Goal: Information Seeking & Learning: Learn about a topic

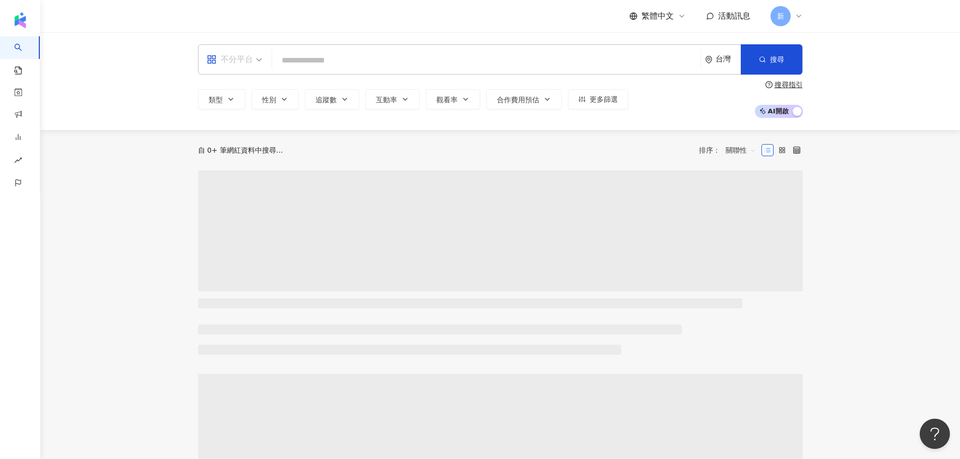
click at [259, 60] on span "不分平台" at bounding box center [234, 59] width 55 height 16
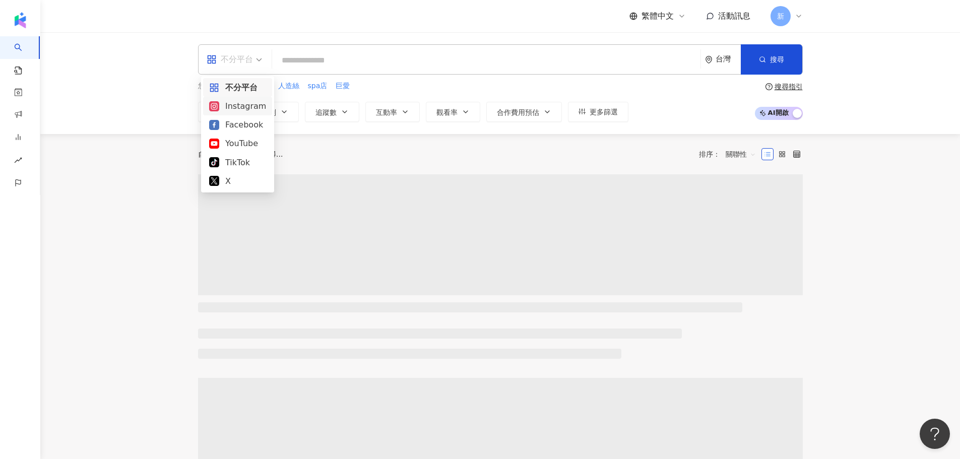
click at [247, 105] on div "Instagram" at bounding box center [237, 106] width 57 height 13
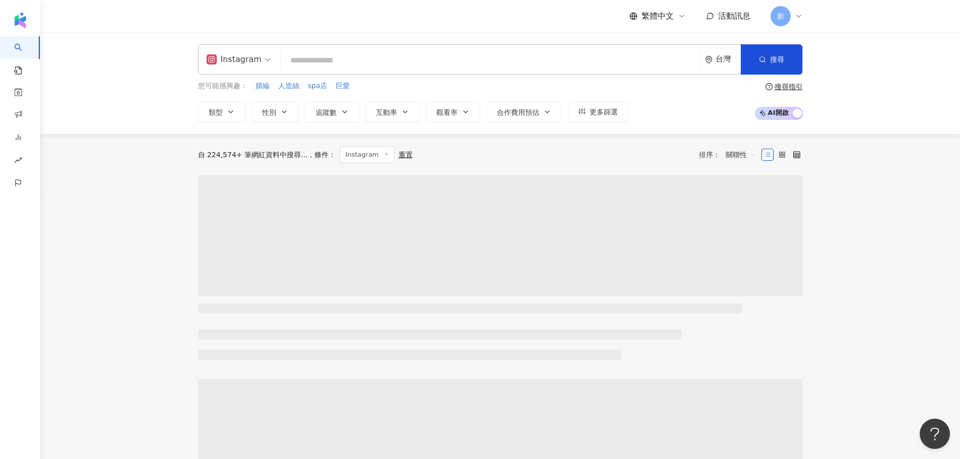
click at [343, 61] on input "search" at bounding box center [491, 60] width 412 height 19
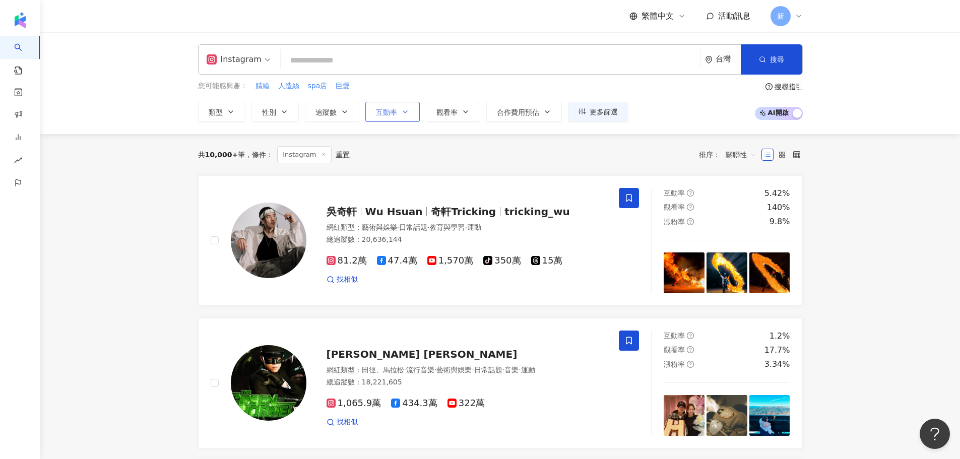
click at [392, 111] on span "互動率" at bounding box center [386, 112] width 21 height 8
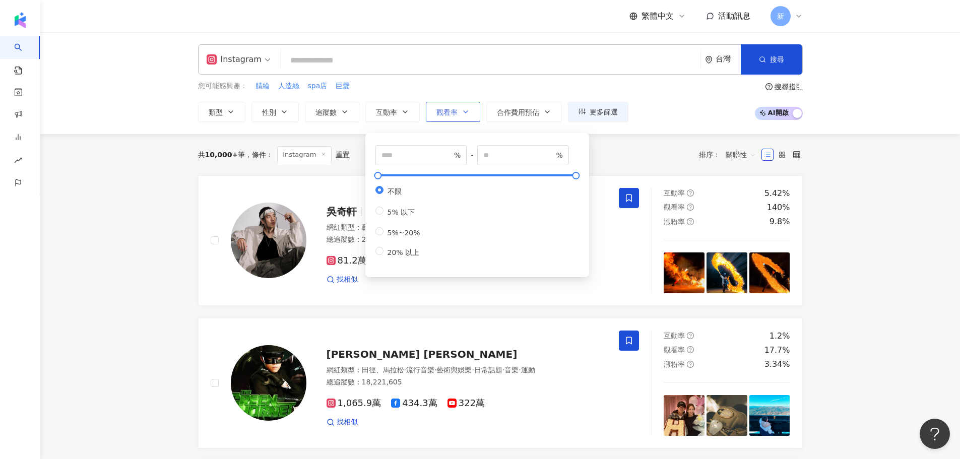
click at [468, 109] on icon "button" at bounding box center [466, 112] width 8 height 8
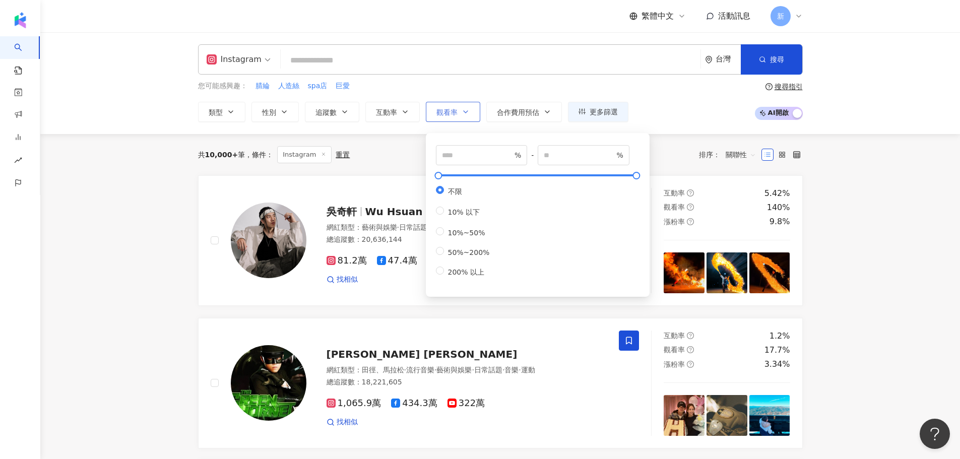
click at [459, 111] on button "觀看率" at bounding box center [453, 112] width 54 height 20
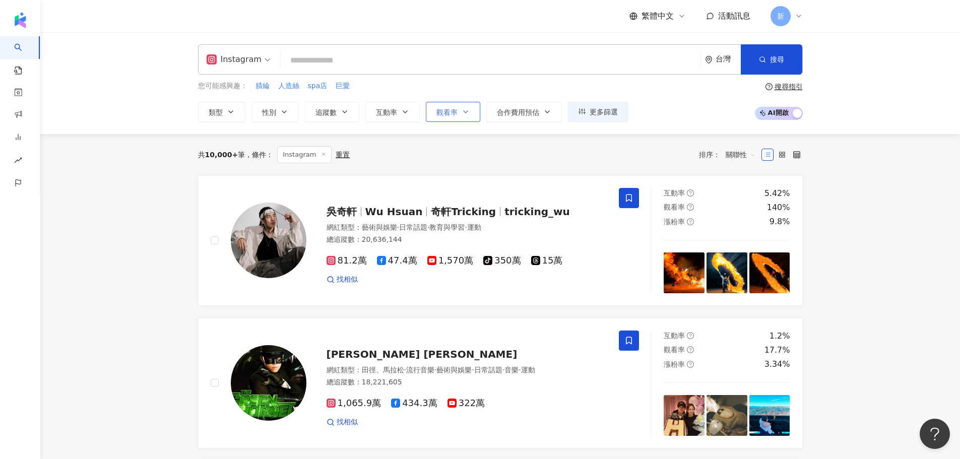
click at [467, 118] on button "觀看率" at bounding box center [453, 112] width 54 height 20
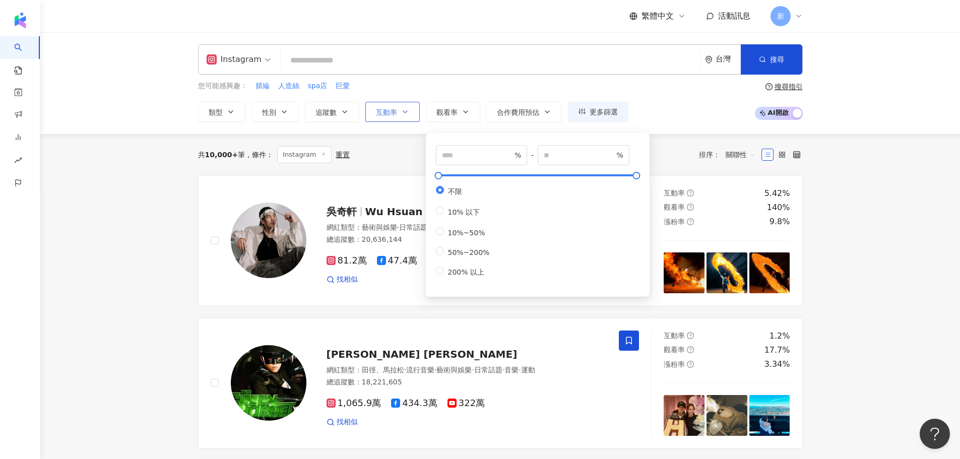
click at [392, 116] on span "互動率" at bounding box center [386, 112] width 21 height 8
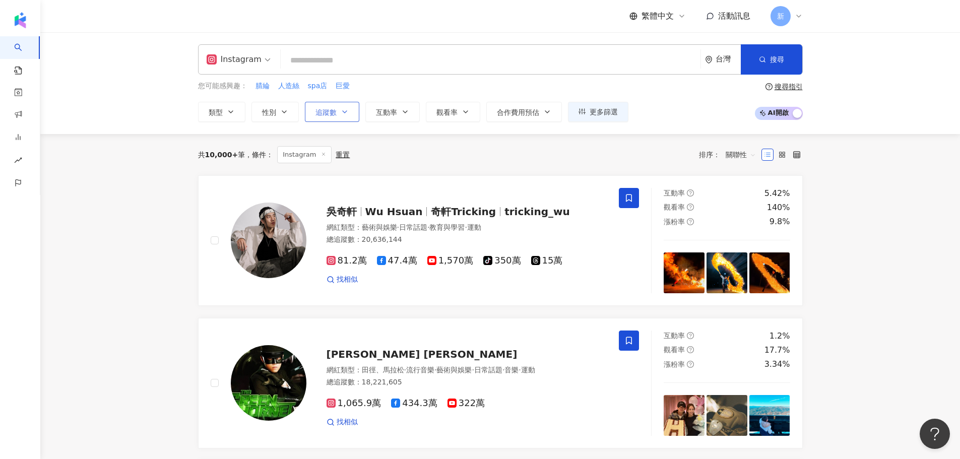
click at [339, 103] on button "追蹤數" at bounding box center [332, 112] width 54 height 20
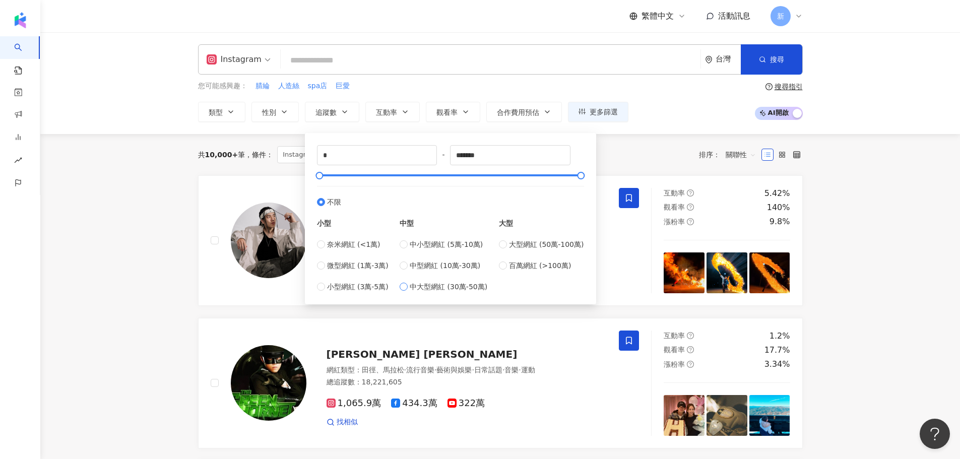
click at [425, 290] on span "中大型網紅 (30萬-50萬)" at bounding box center [449, 286] width 78 height 11
type input "******"
click at [713, 61] on div "台灣" at bounding box center [723, 59] width 36 height 29
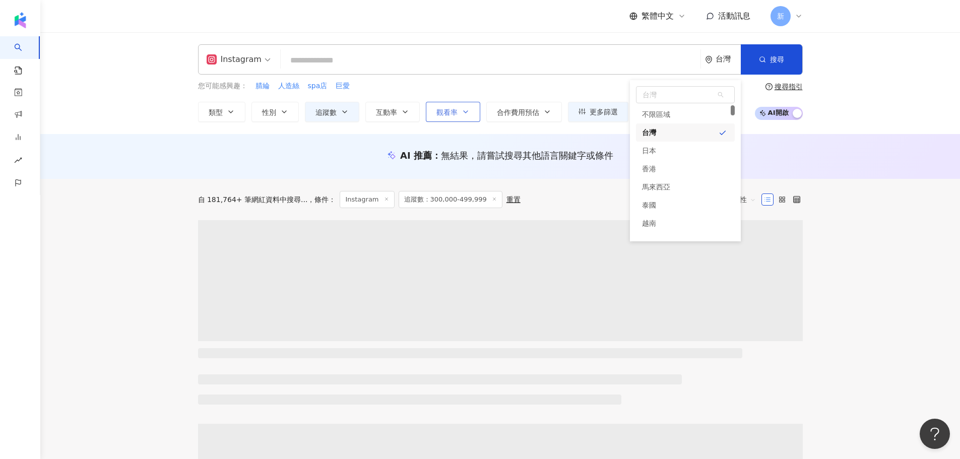
click at [476, 112] on button "觀看率" at bounding box center [453, 112] width 54 height 20
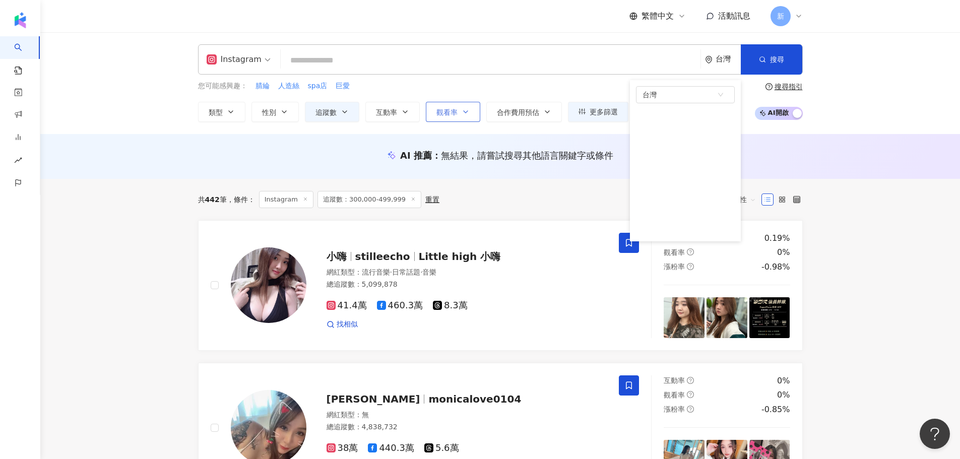
click at [459, 110] on button "觀看率" at bounding box center [453, 112] width 54 height 20
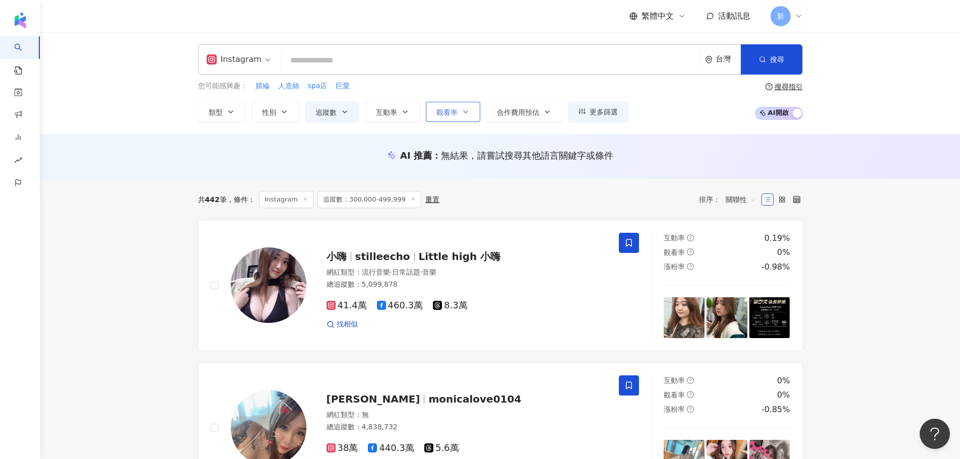
click at [455, 110] on span "觀看率" at bounding box center [446, 112] width 21 height 8
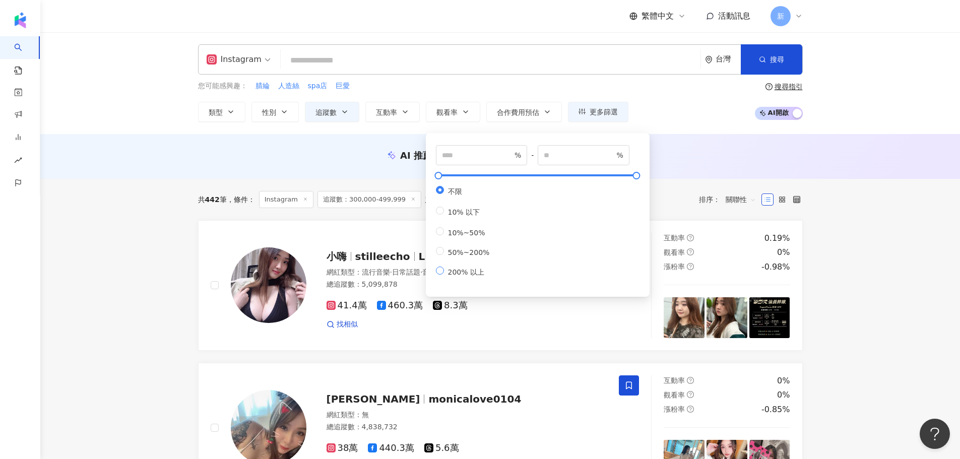
click at [467, 276] on span "200% 以上" at bounding box center [466, 272] width 44 height 8
type input "***"
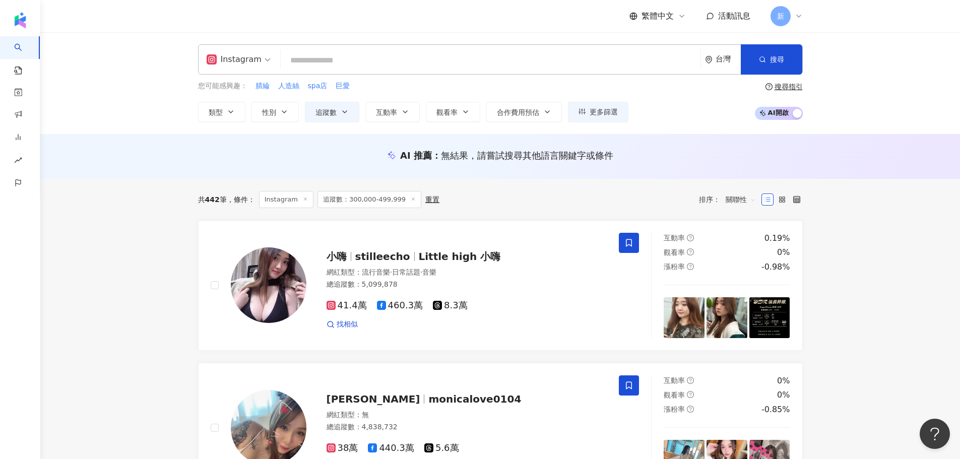
click at [523, 71] on div "Instagram 台灣 搜尋" at bounding box center [500, 59] width 605 height 30
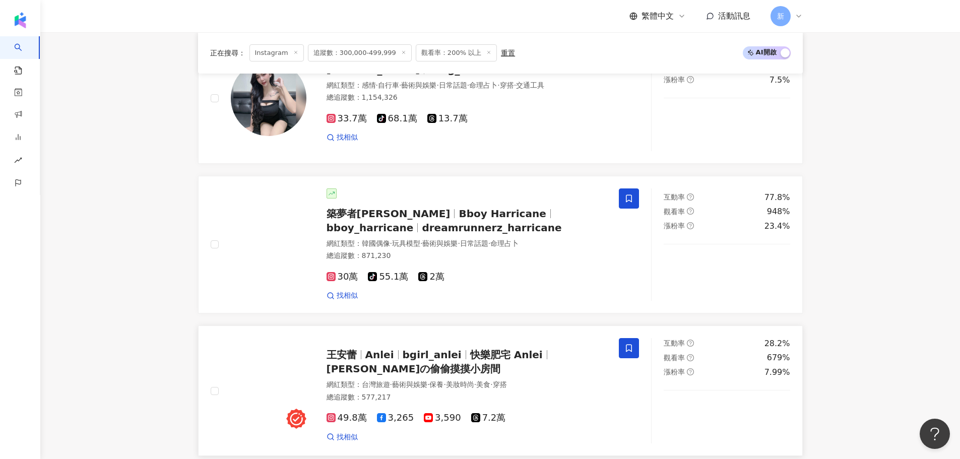
scroll to position [1663, 0]
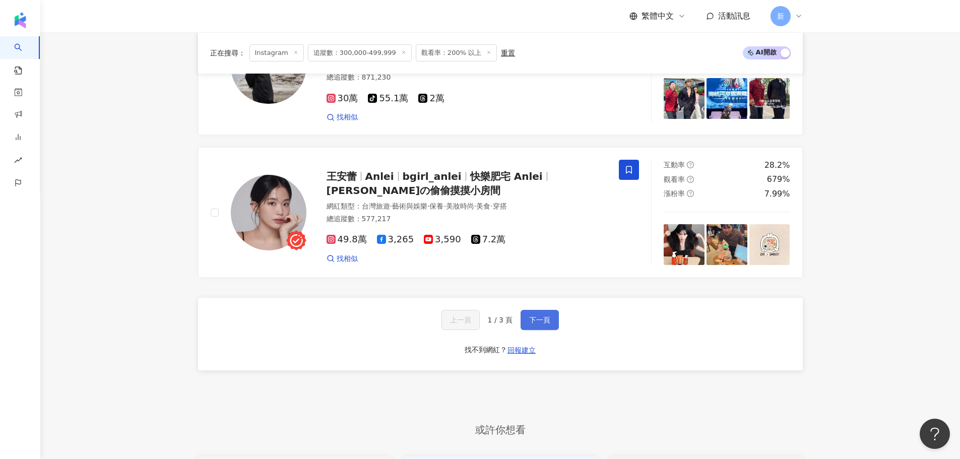
click at [538, 316] on span "下一頁" at bounding box center [539, 320] width 21 height 8
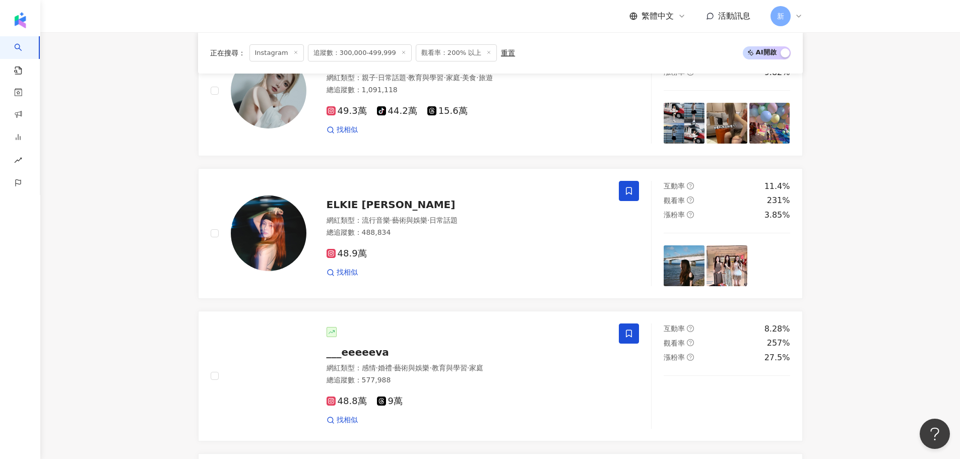
scroll to position [0, 0]
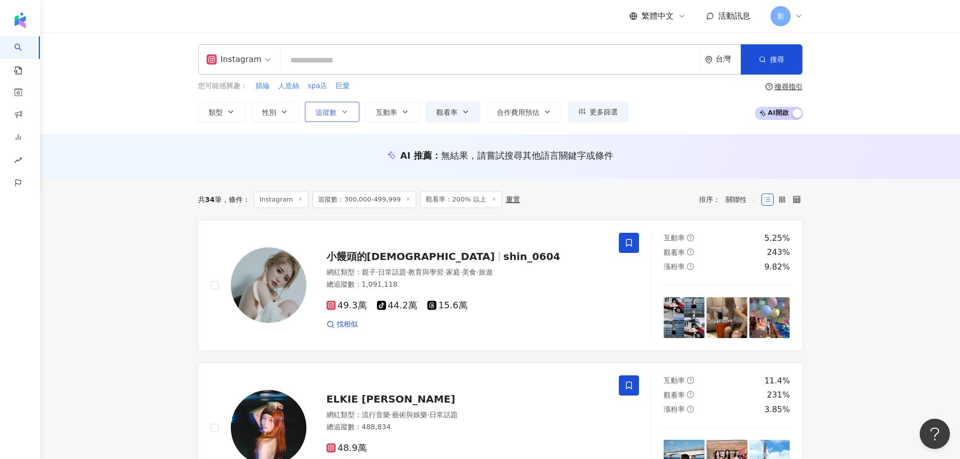
click at [332, 109] on span "追蹤數" at bounding box center [326, 112] width 21 height 8
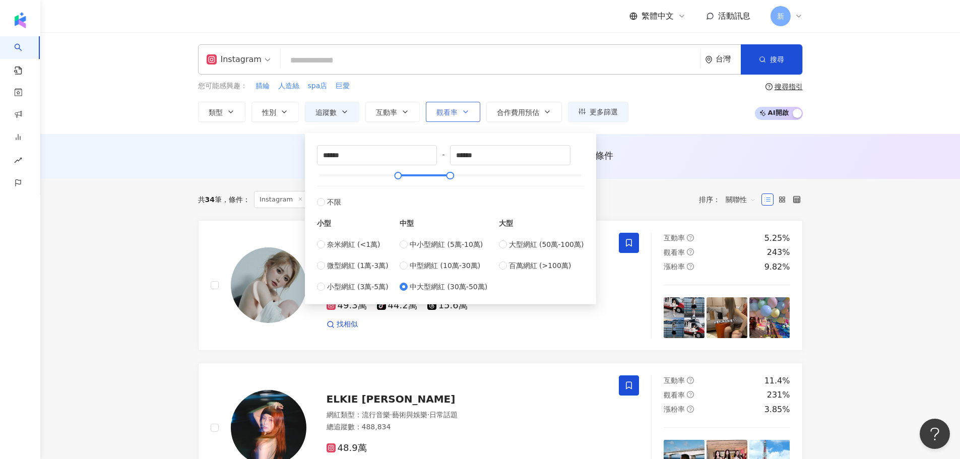
click at [473, 112] on button "觀看率" at bounding box center [453, 112] width 54 height 20
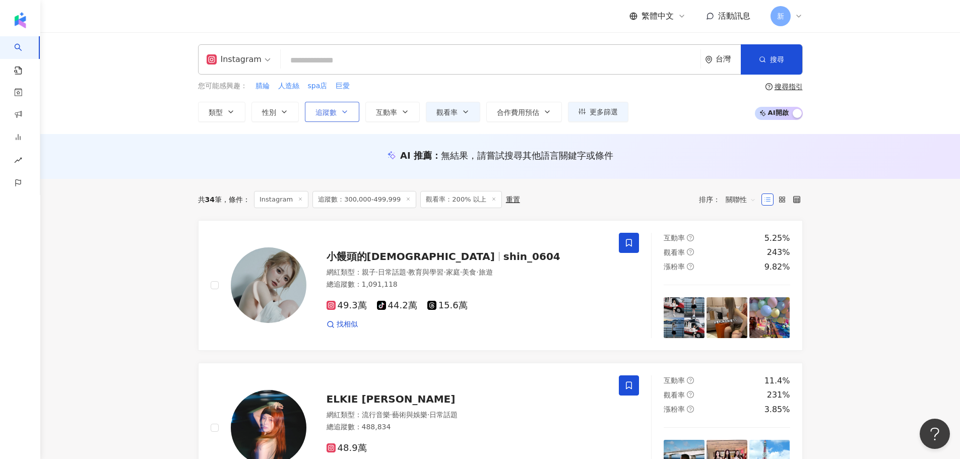
click at [343, 109] on icon "button" at bounding box center [345, 112] width 8 height 8
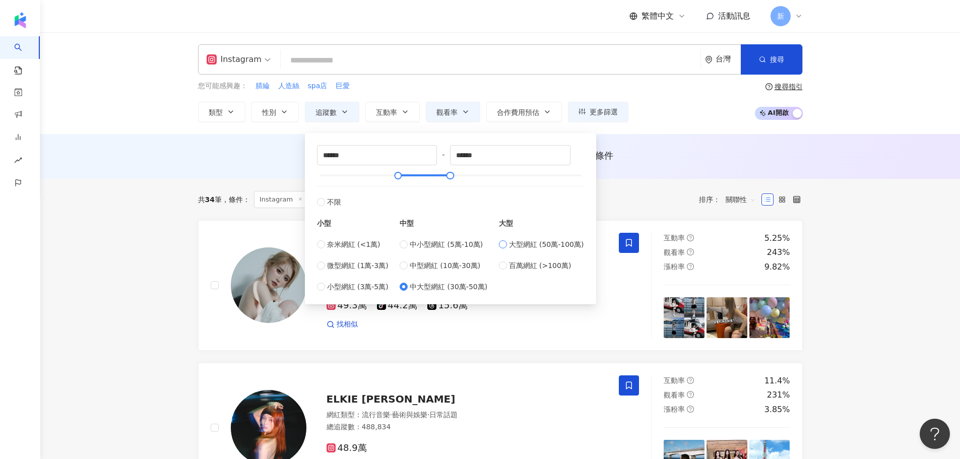
click at [518, 246] on span "大型網紅 (50萬-100萬)" at bounding box center [546, 244] width 75 height 11
type input "******"
click at [660, 132] on div "Instagram 台灣 搜尋 您可能感興趣： 腈綸 人造絲 spa店 巨愛 類型 性別 追蹤數 互動率 觀看率 合作費用預估 更多篩選 % - % 不限 5…" at bounding box center [500, 83] width 920 height 102
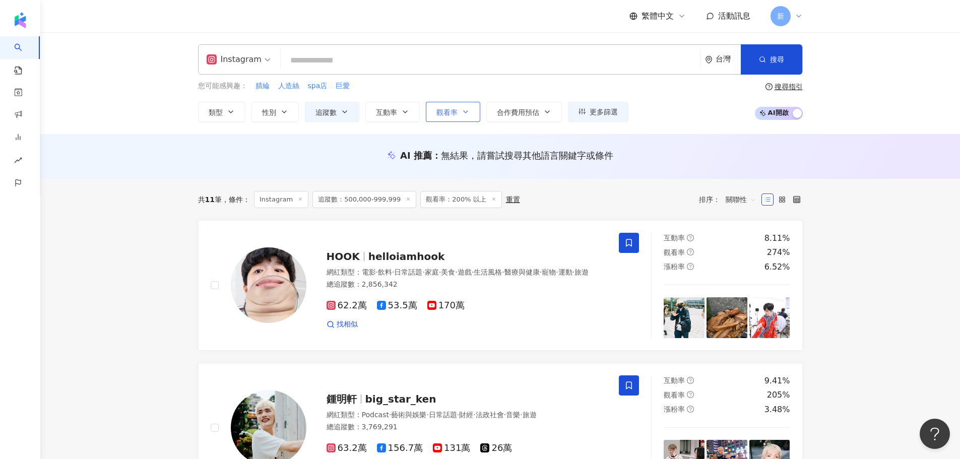
click at [442, 113] on span "觀看率" at bounding box center [446, 112] width 21 height 8
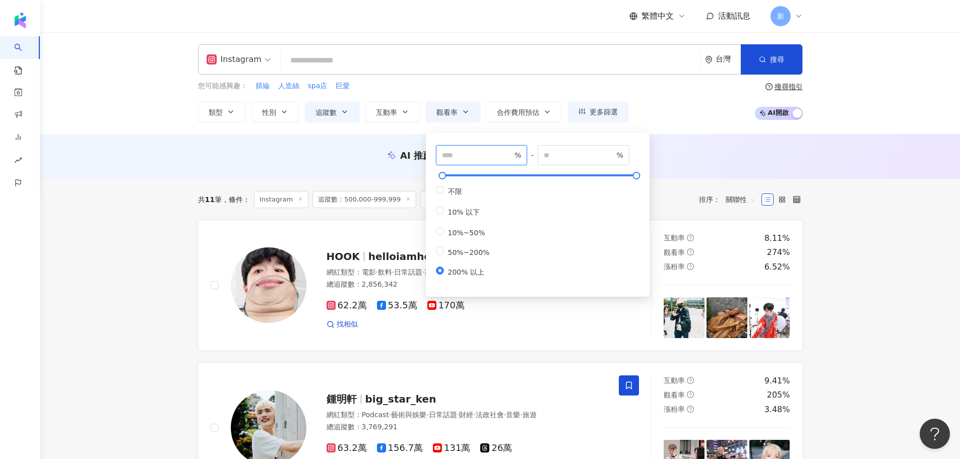
drag, startPoint x: 460, startPoint y: 156, endPoint x: 439, endPoint y: 154, distance: 20.3
click at [439, 154] on span "*** %" at bounding box center [482, 155] width 92 height 20
click at [477, 154] on input "*" at bounding box center [477, 155] width 71 height 11
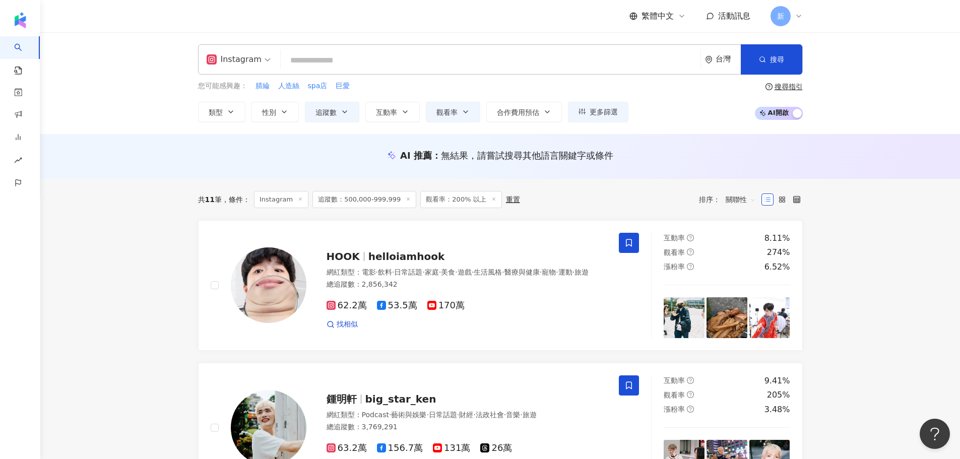
click at [663, 137] on div "AI 推薦 ： 無結果，請嘗試搜尋其他語言關鍵字或條件" at bounding box center [500, 156] width 920 height 45
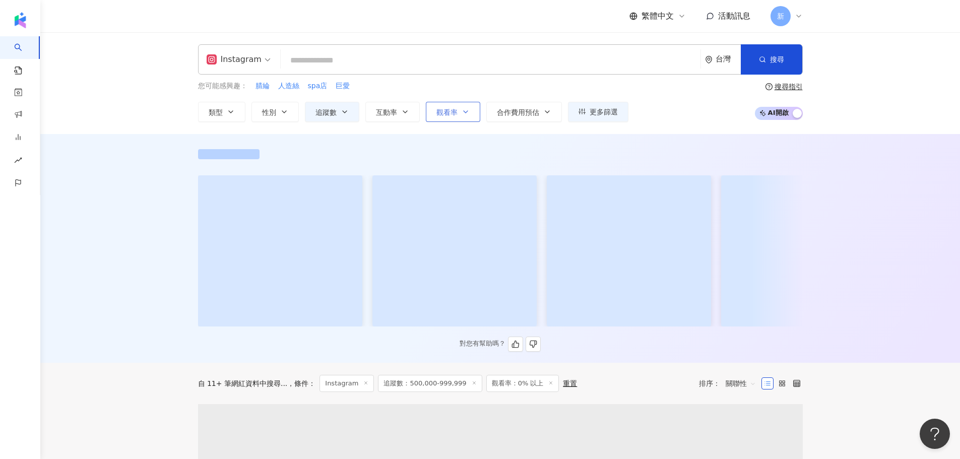
click at [452, 109] on span "觀看率" at bounding box center [446, 112] width 21 height 8
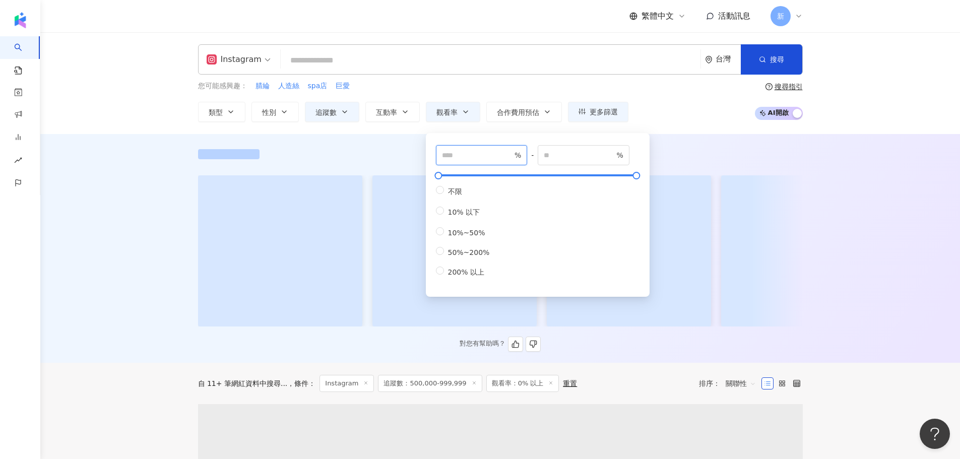
click at [456, 157] on input "*" at bounding box center [477, 155] width 71 height 11
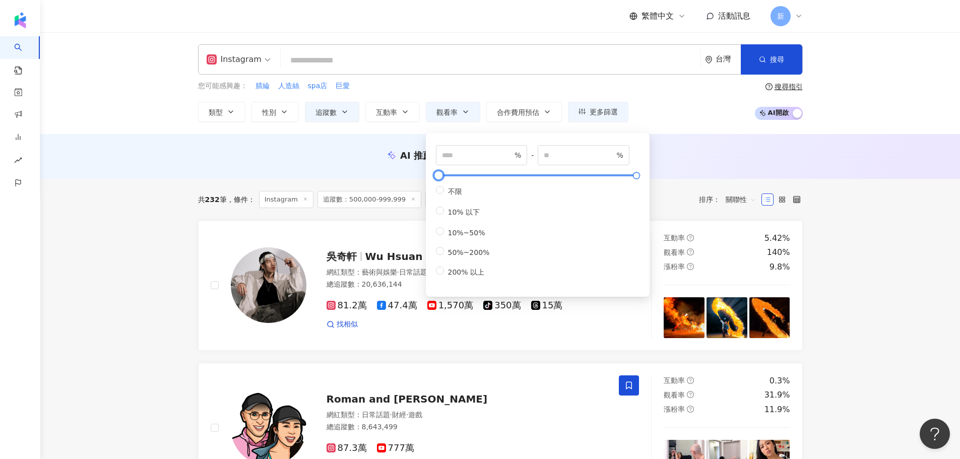
type input "***"
type input "*****"
type input "***"
click at [444, 175] on div at bounding box center [441, 176] width 6 height 6
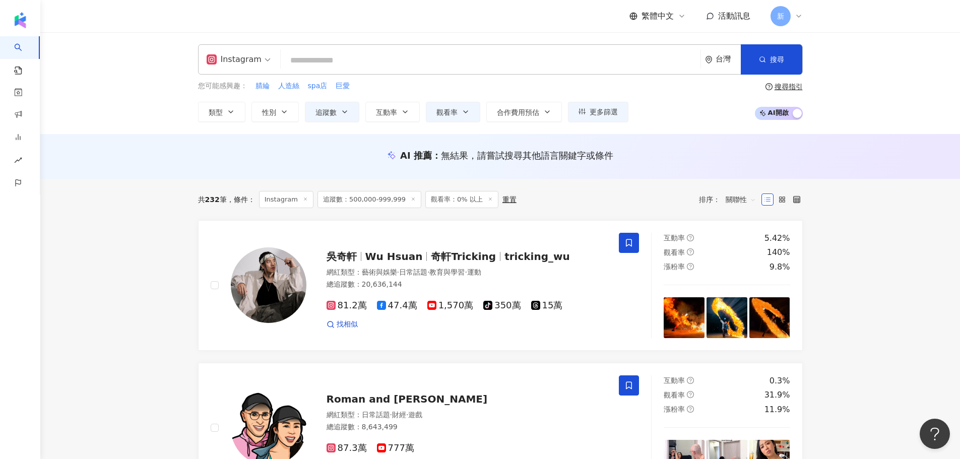
click at [697, 168] on div "AI 推薦 ： 無結果，請嘗試搜尋其他語言關鍵字或條件" at bounding box center [500, 156] width 920 height 45
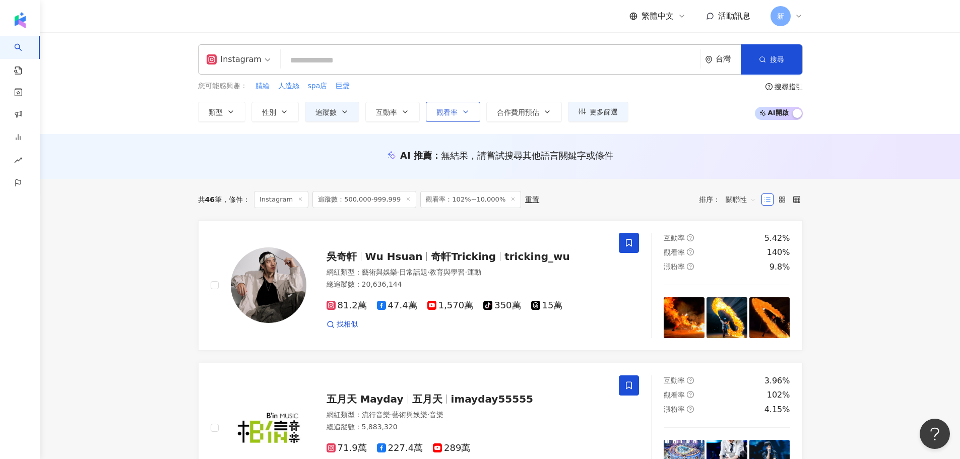
click at [451, 112] on span "觀看率" at bounding box center [446, 112] width 21 height 8
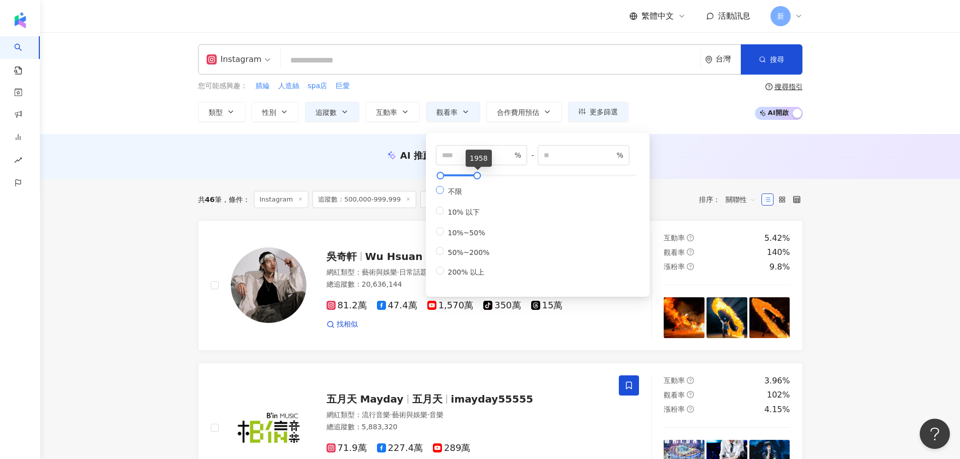
type input "****"
drag, startPoint x: 632, startPoint y: 177, endPoint x: 475, endPoint y: 192, distance: 157.4
click at [475, 192] on div "*** % - **** % 不限 10% 以下 10%~50% 50%~200% 200% 以上" at bounding box center [538, 211] width 204 height 133
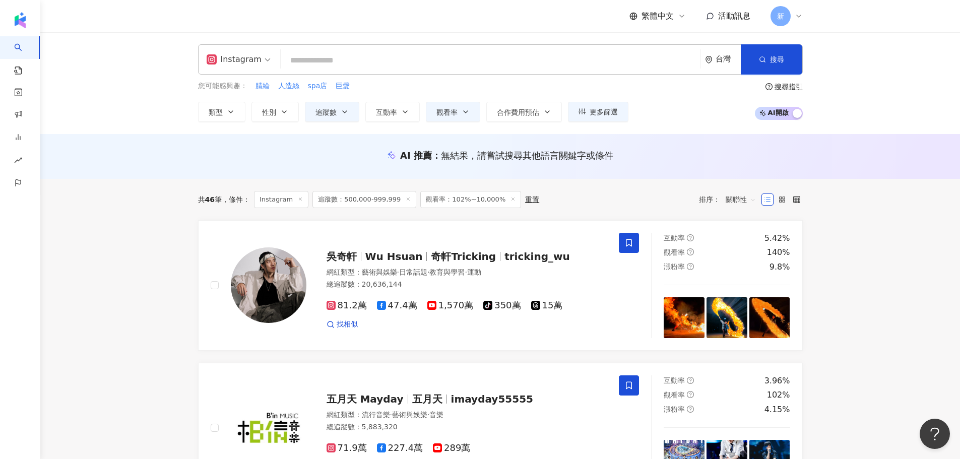
click at [347, 159] on div "AI 推薦 ： 無結果，請嘗試搜尋其他語言關鍵字或條件" at bounding box center [500, 155] width 605 height 13
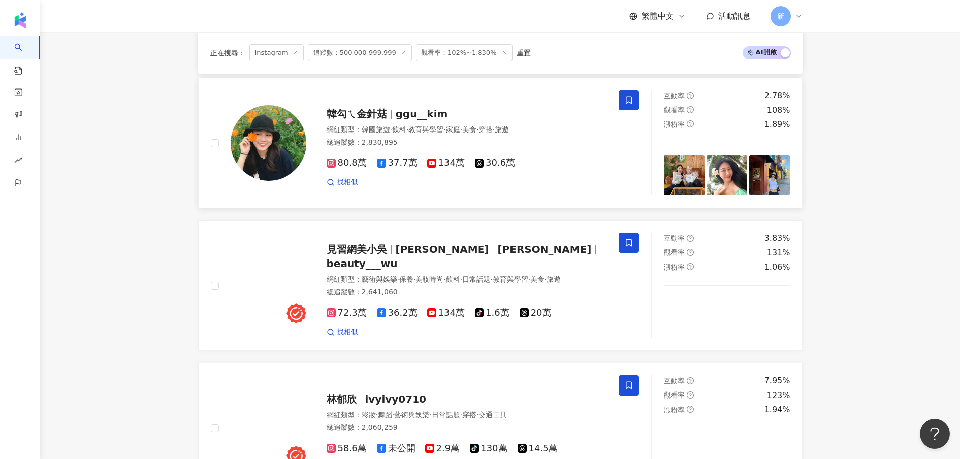
scroll to position [1613, 0]
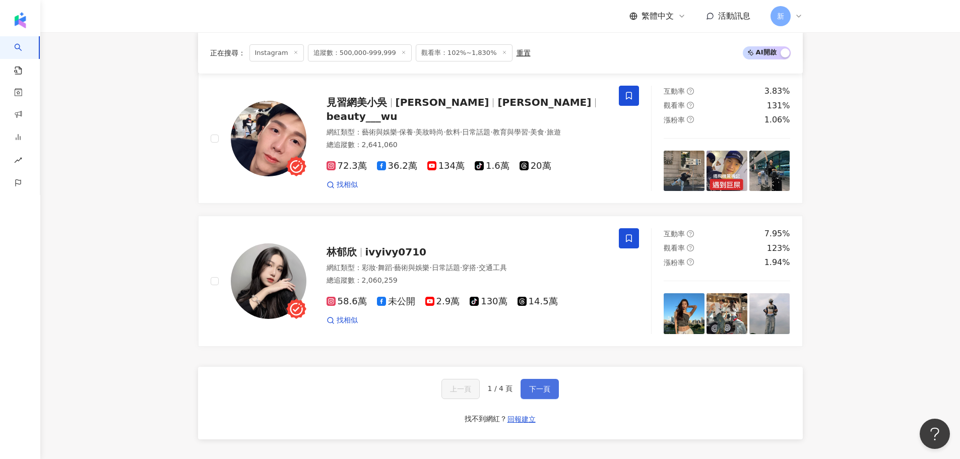
click at [524, 379] on button "下一頁" at bounding box center [540, 389] width 38 height 20
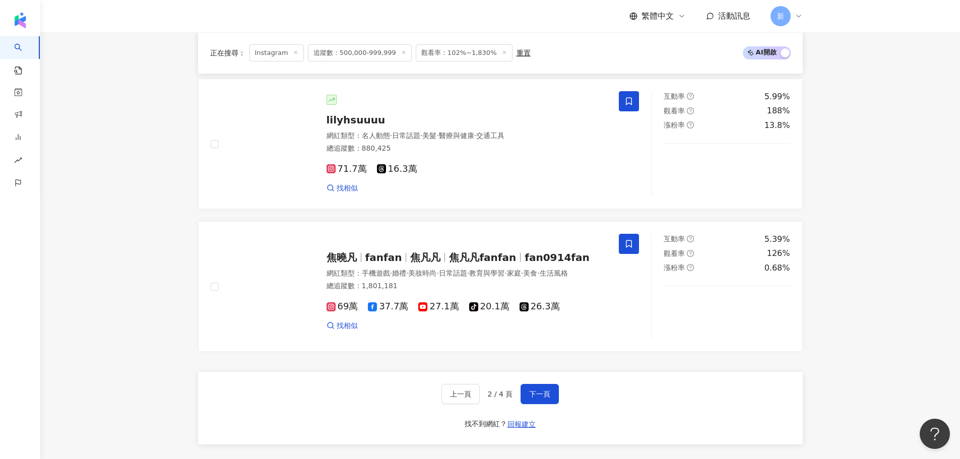
scroll to position [1558, 0]
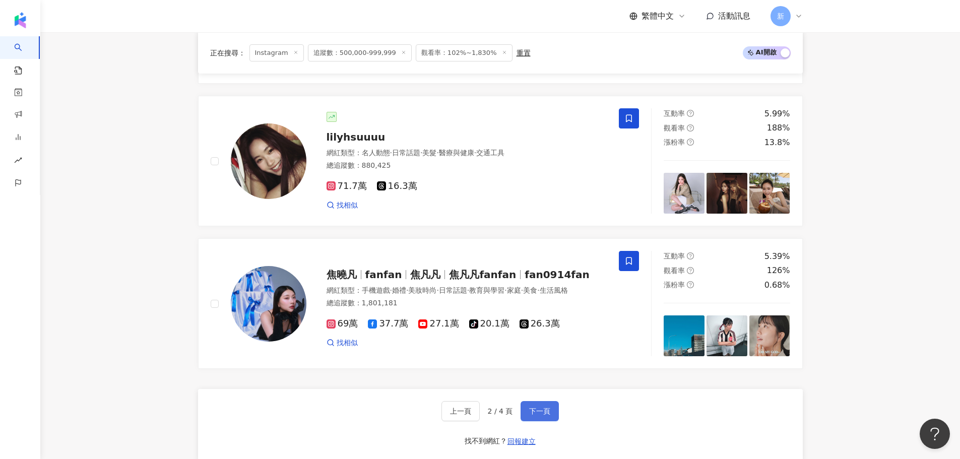
click at [552, 404] on button "下一頁" at bounding box center [540, 411] width 38 height 20
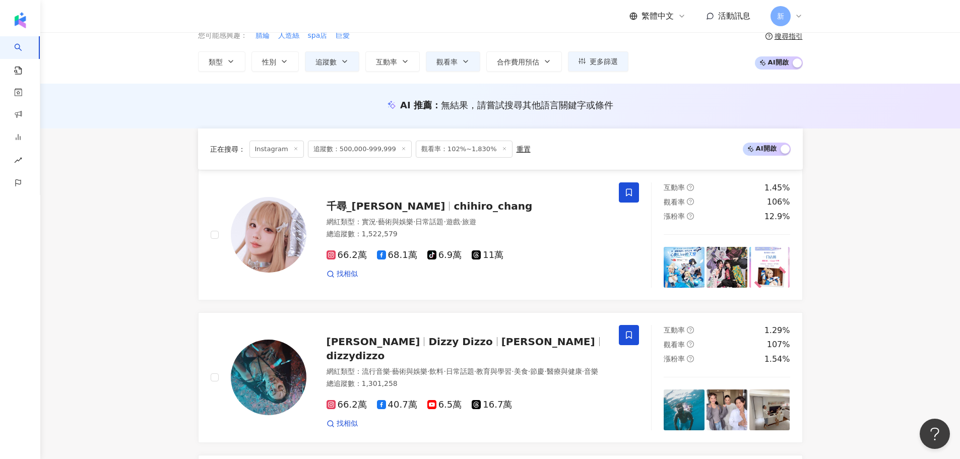
scroll to position [39, 0]
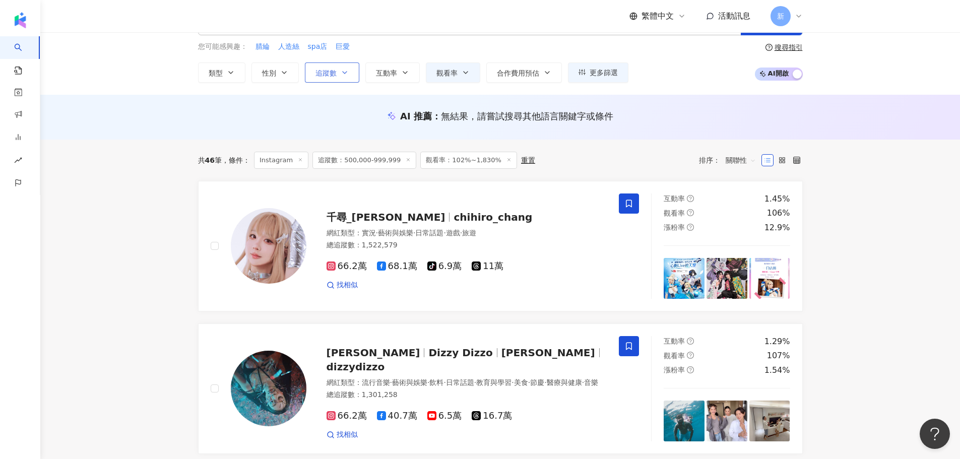
click at [324, 74] on span "追蹤數" at bounding box center [326, 73] width 21 height 8
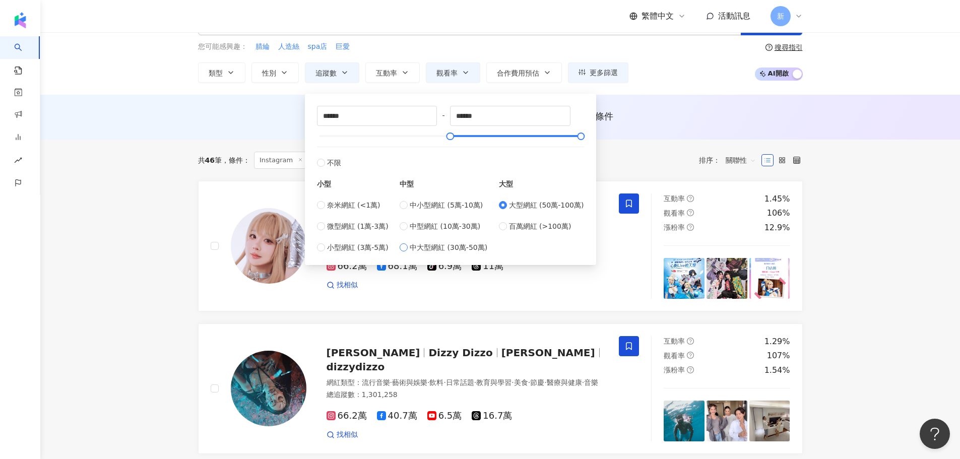
click at [421, 252] on span "中大型網紅 (30萬-50萬)" at bounding box center [449, 247] width 78 height 11
type input "******"
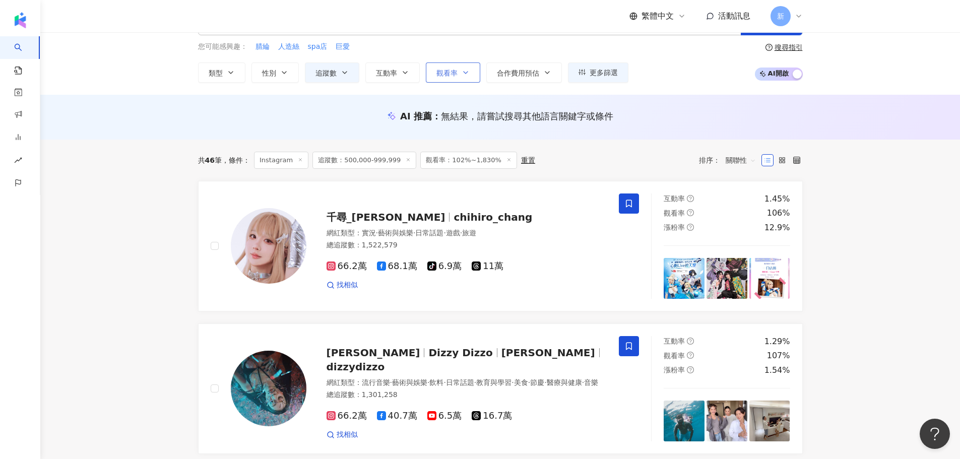
click at [461, 73] on button "觀看率" at bounding box center [453, 72] width 54 height 20
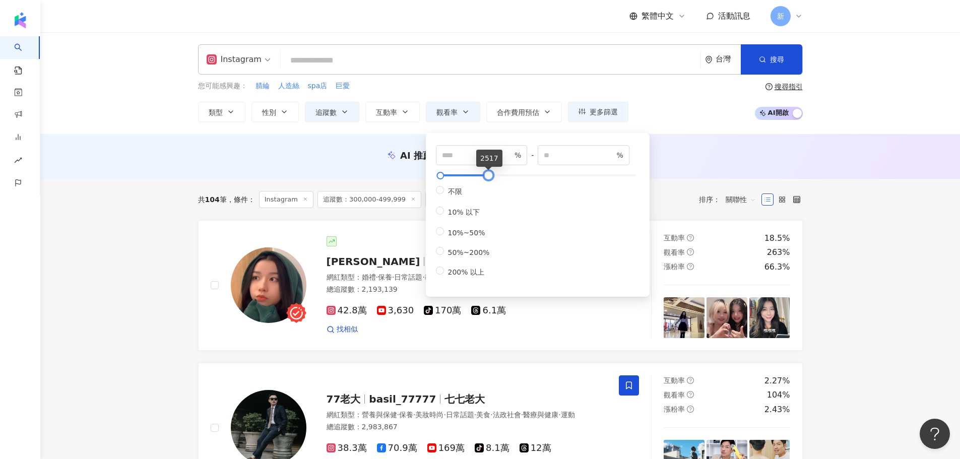
drag, startPoint x: 475, startPoint y: 178, endPoint x: 482, endPoint y: 165, distance: 14.4
click at [488, 174] on div at bounding box center [488, 176] width 6 height 6
type input "****"
drag, startPoint x: 461, startPoint y: 151, endPoint x: 433, endPoint y: 152, distance: 28.2
click at [433, 152] on div "*** % - **** % 不限 10% 以下 10%~50% 50%~200% 200% 以上" at bounding box center [538, 215] width 212 height 152
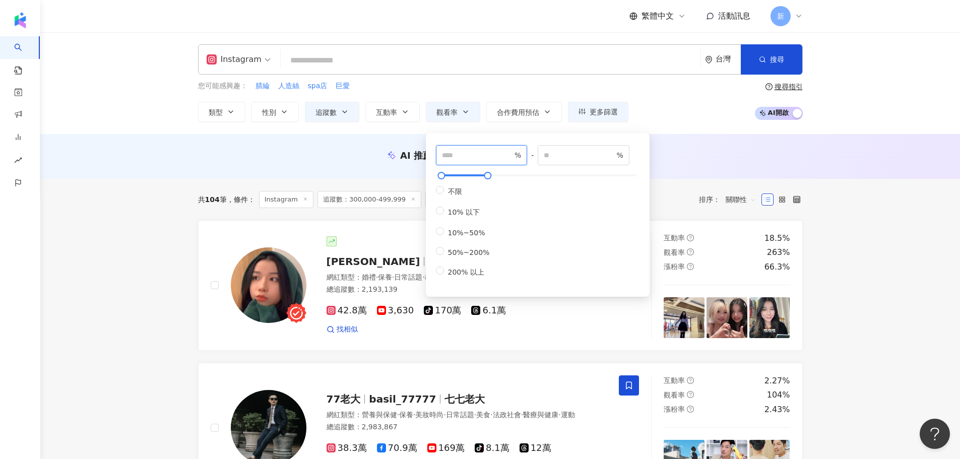
type input "***"
click at [685, 120] on div "您可能感興趣： 腈綸 人造絲 spa店 巨愛 類型 性別 追蹤數 互動率 觀看率 合作費用預估 更多篩選 % - % 不限 5% 以下 5%~20% 20% …" at bounding box center [500, 101] width 605 height 41
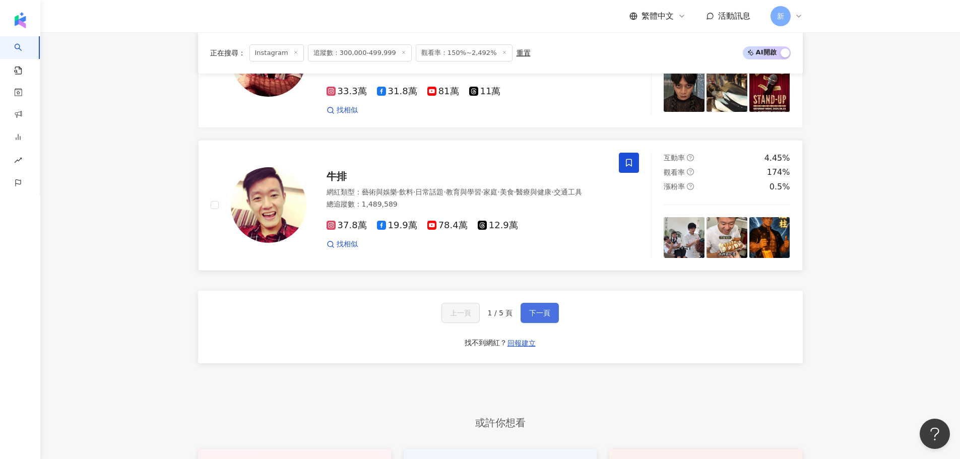
click at [548, 309] on span "下一頁" at bounding box center [539, 313] width 21 height 8
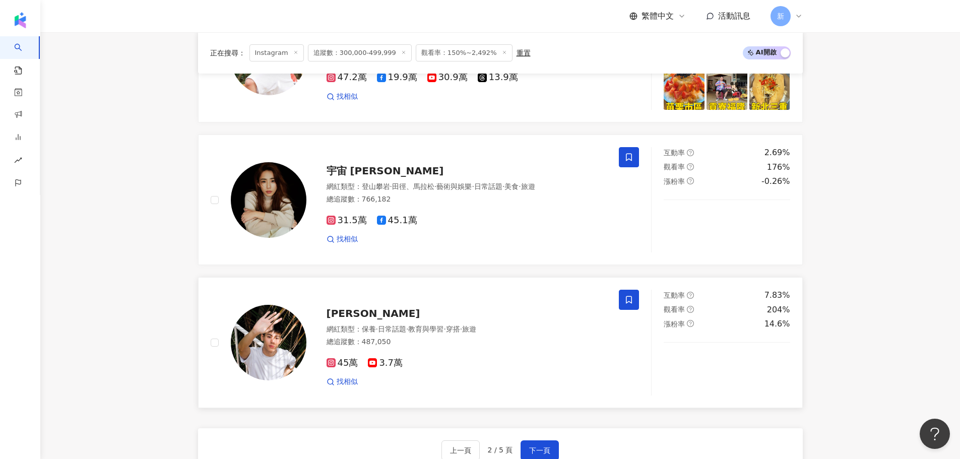
scroll to position [1821, 0]
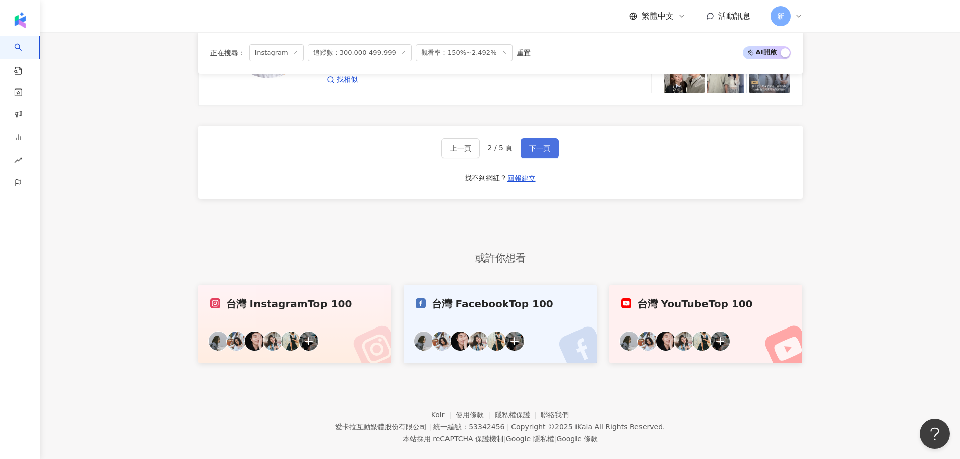
click at [535, 152] on span "下一頁" at bounding box center [539, 148] width 21 height 8
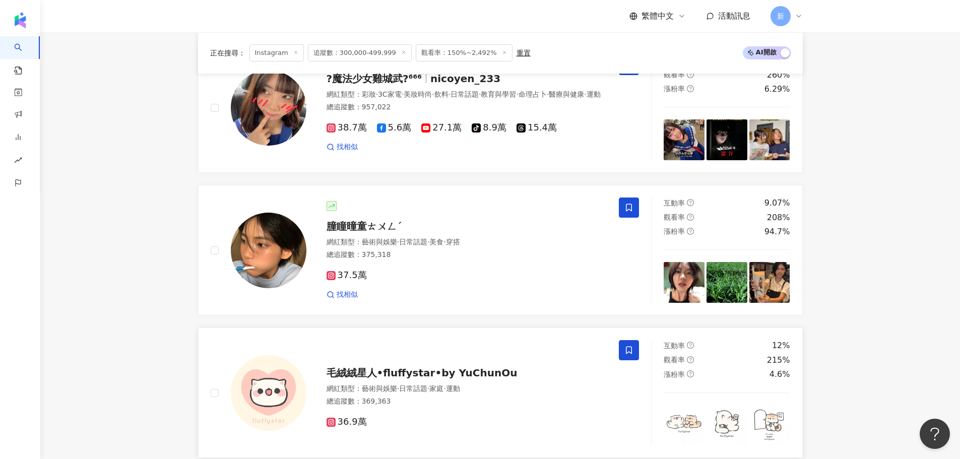
scroll to position [1714, 0]
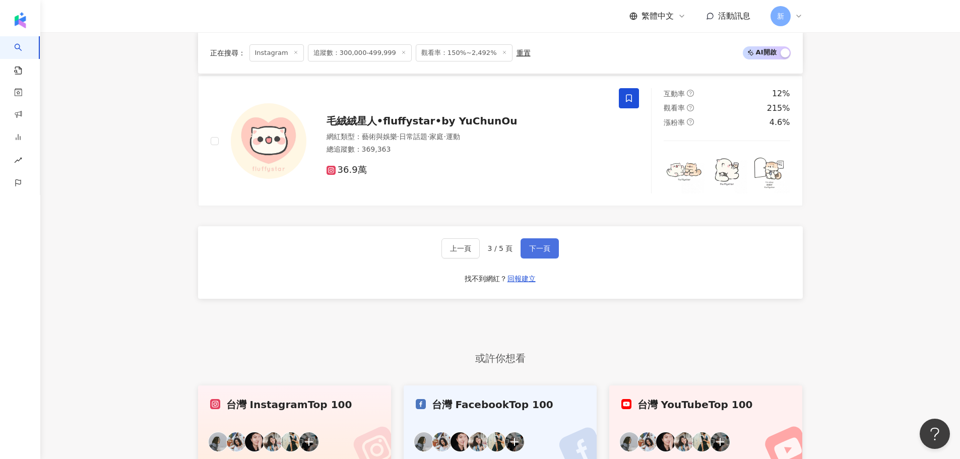
click at [529, 246] on span "下一頁" at bounding box center [539, 248] width 21 height 8
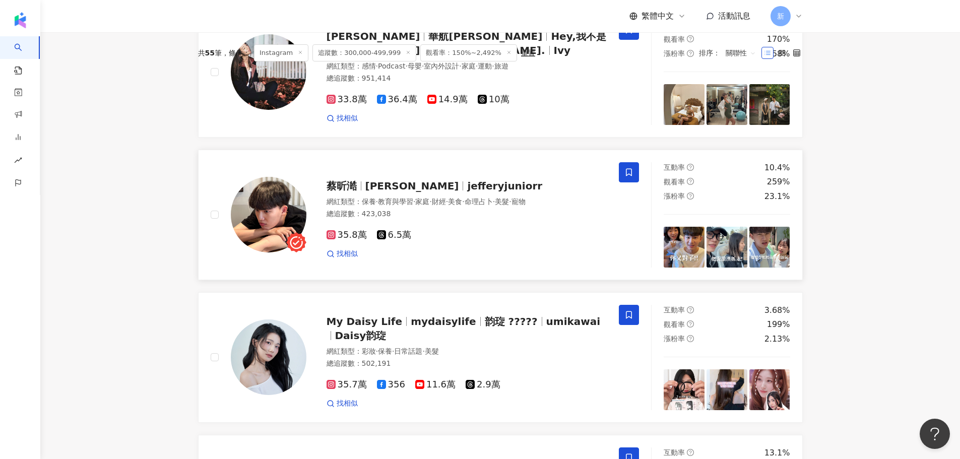
scroll to position [101, 0]
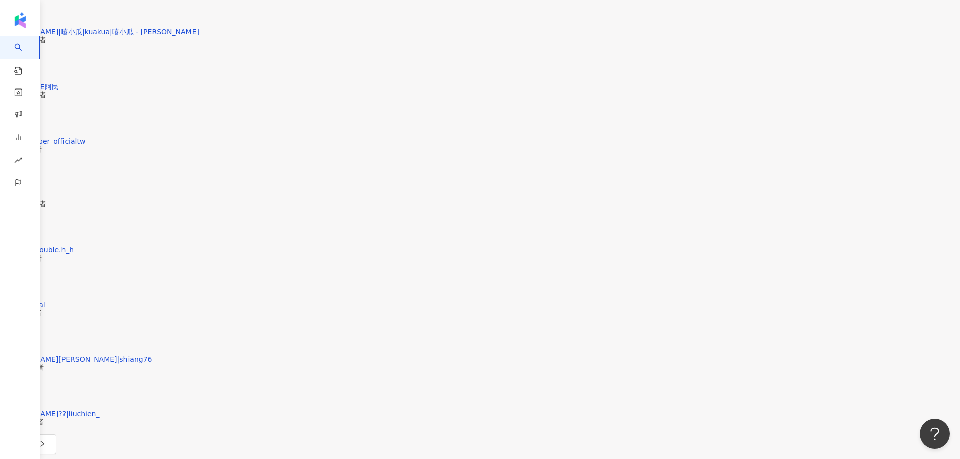
scroll to position [2981, 0]
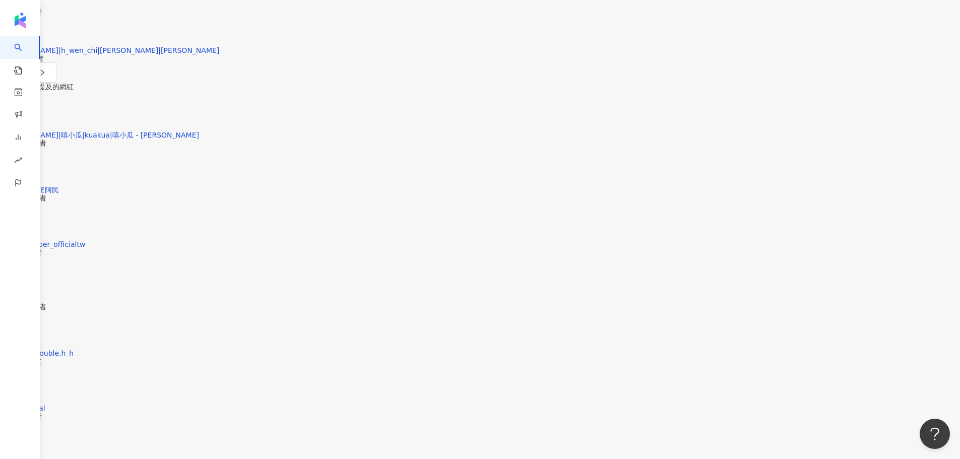
type input "**"
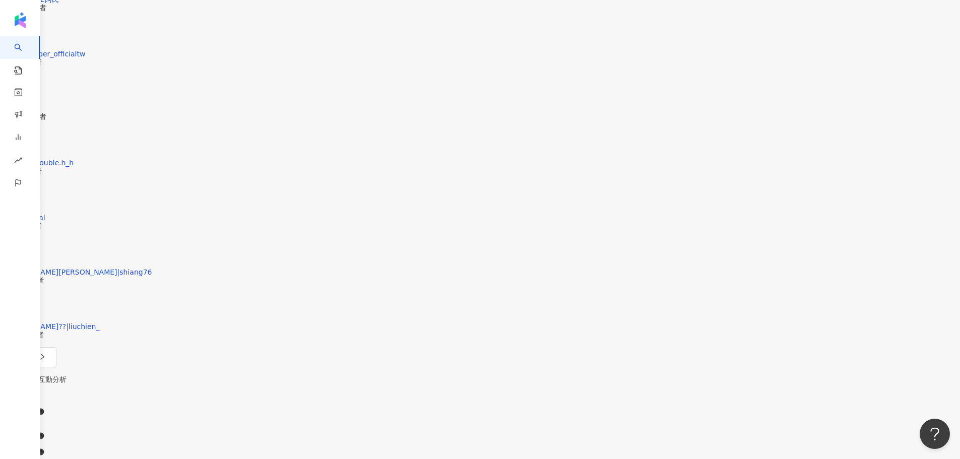
scroll to position [3172, 0]
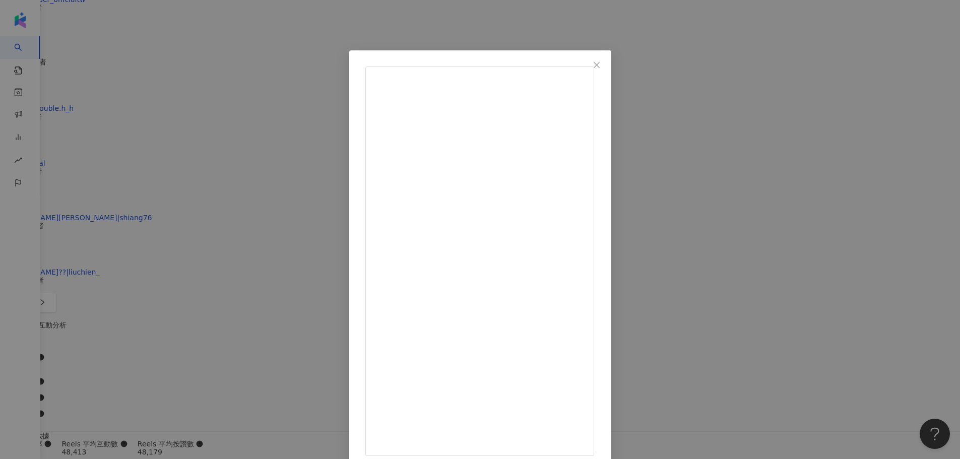
scroll to position [3310, 0]
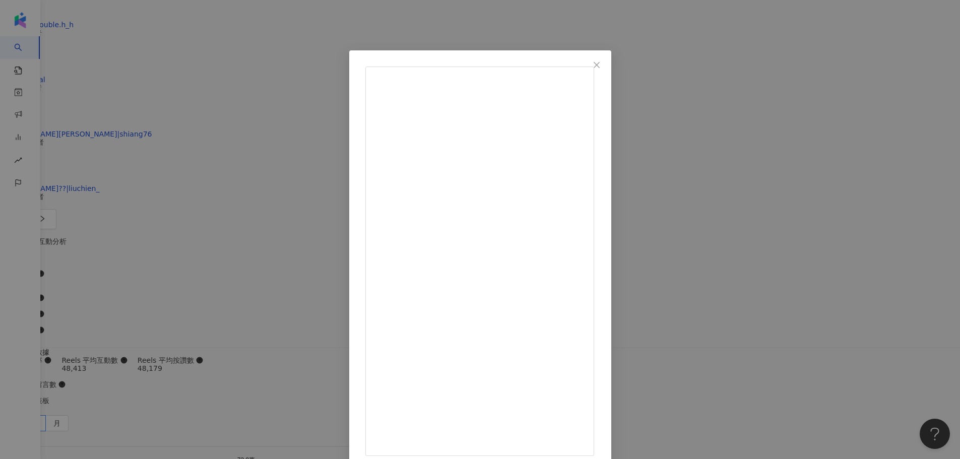
click at [176, 247] on div "陳彥婷 tiffany 2025/7/13 有些私訊真的很直接，但我喜歡😜 以往我著重在保養臉部、身體 還真的沒去注意我的牙齒 看到訊息後才驚覺….誒！真的很…" at bounding box center [480, 229] width 960 height 459
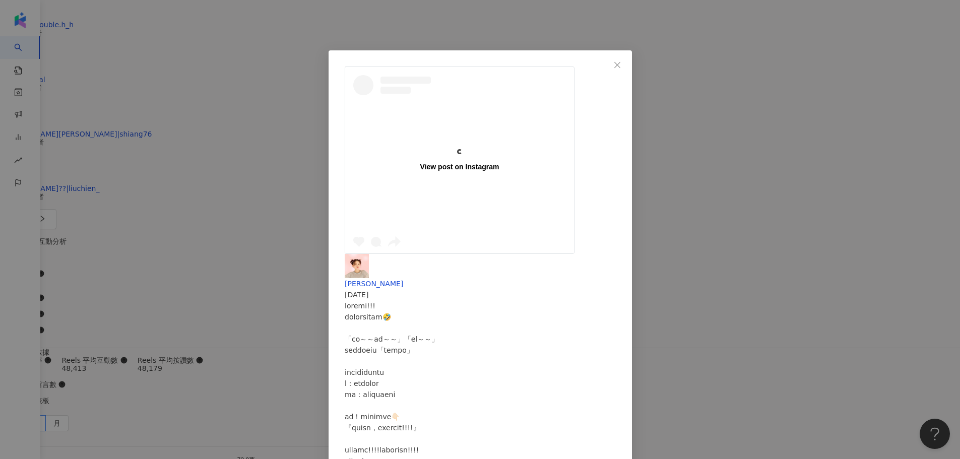
click at [138, 253] on div "View post on Instagram 陳彥婷 tiffany 2025/1/2 1.6萬 60 60.4萬 查看原始貼文" at bounding box center [480, 229] width 960 height 459
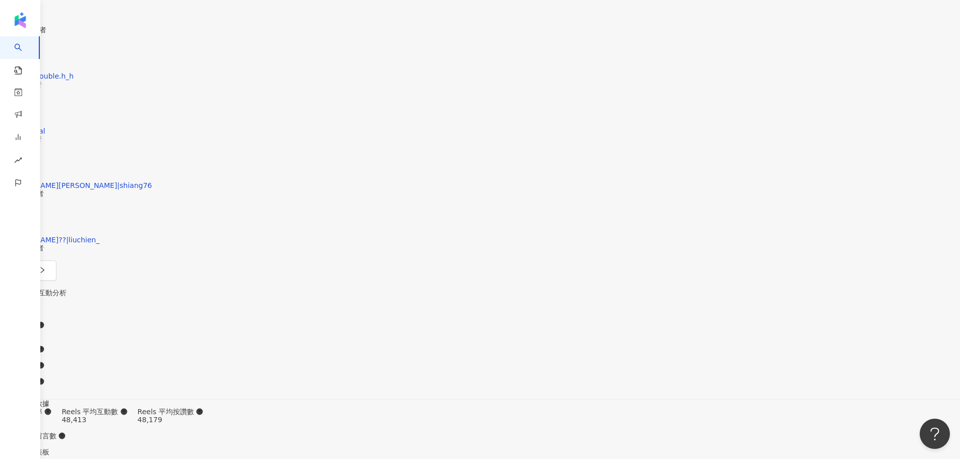
scroll to position [3209, 0]
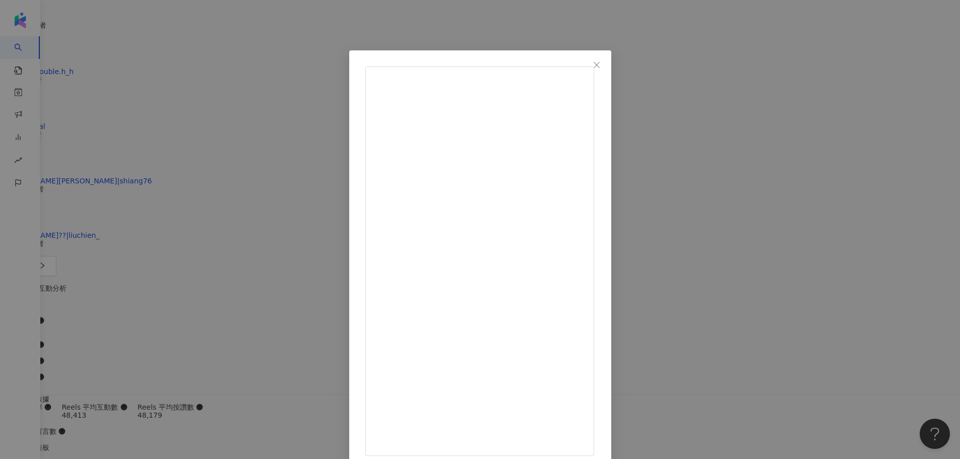
scroll to position [3310, 0]
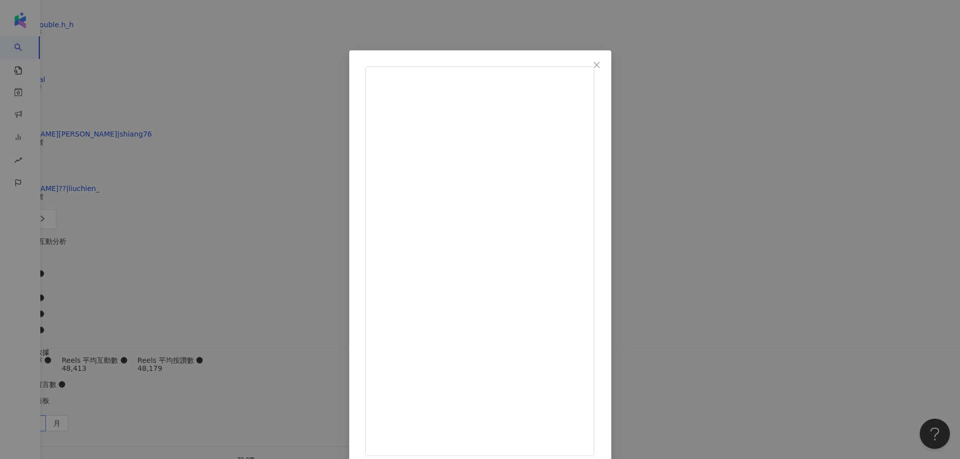
click at [738, 275] on div "陳彥婷 tiffany 2025/8/18 誒！不是，竟然不玩🤣 鐵支的玩具壽命都不長 印象以來最長的是8個月（特此紀念 其他不是7天就是一個月 滑蝦皮看到這…" at bounding box center [480, 229] width 960 height 459
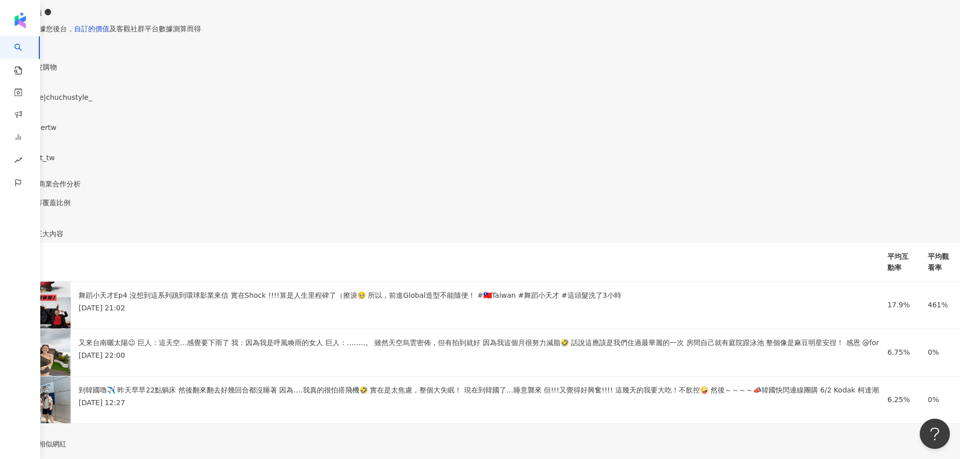
scroll to position [2302, 0]
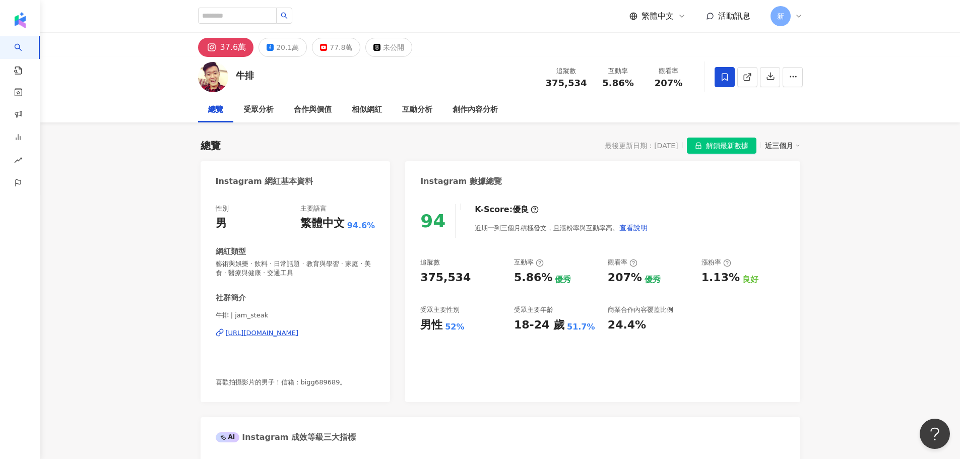
click at [299, 335] on div "https://www.instagram.com/jam_steak/" at bounding box center [262, 333] width 73 height 9
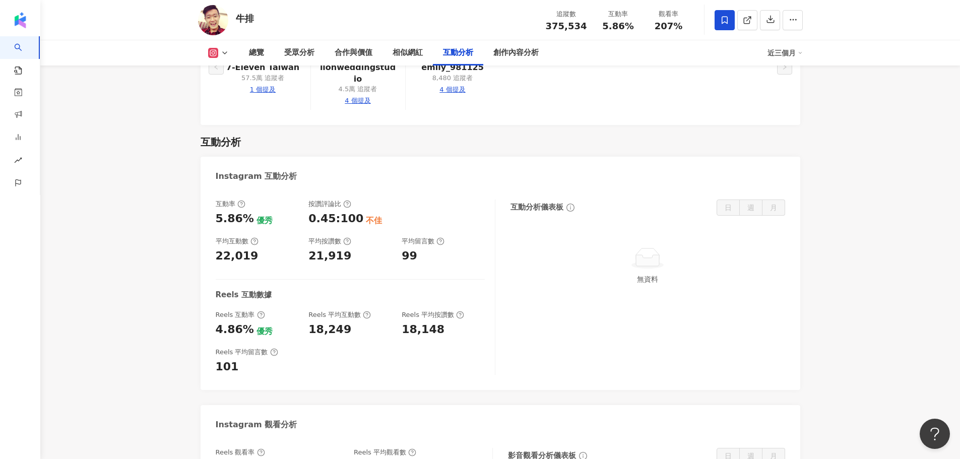
scroll to position [2218, 0]
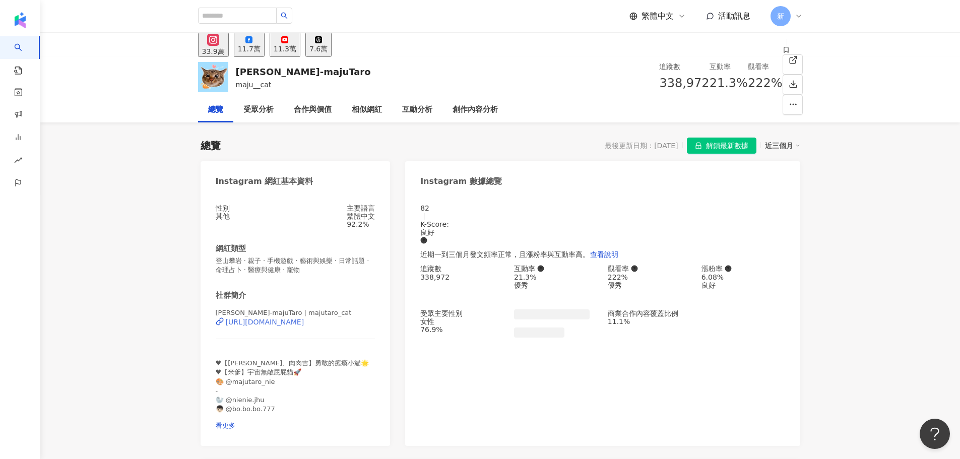
click at [300, 326] on div "https://www.instagram.com/majutaro_cat/" at bounding box center [265, 322] width 79 height 8
